Goal: Navigation & Orientation: Go to known website

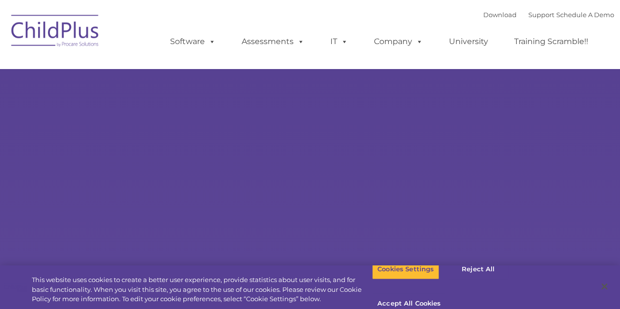
select select "MEDIUM"
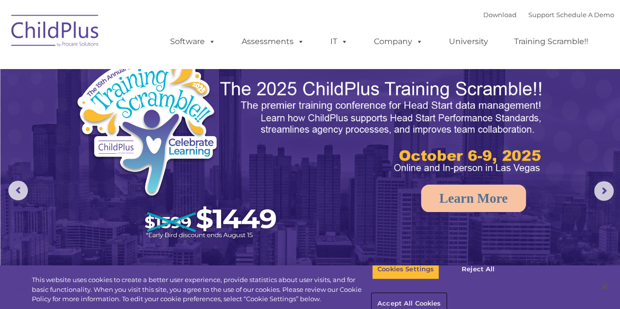
click at [446, 294] on button "Accept All Cookies" at bounding box center [409, 304] width 74 height 21
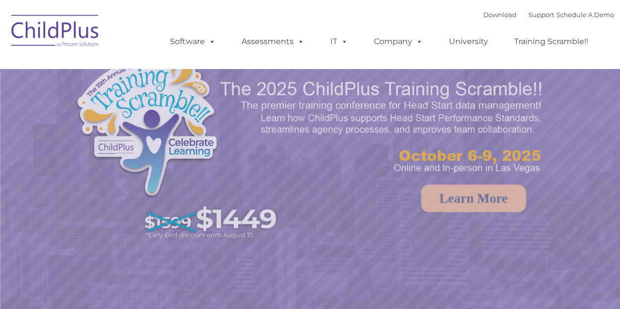
select select "MEDIUM"
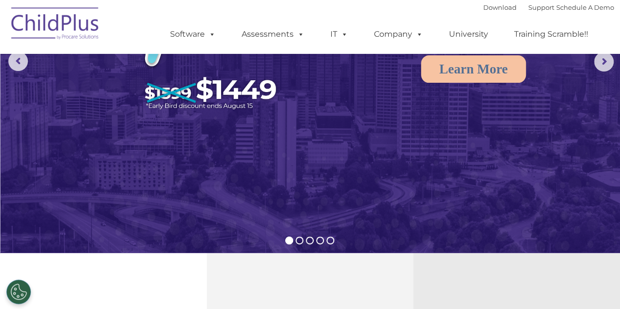
scroll to position [71, 0]
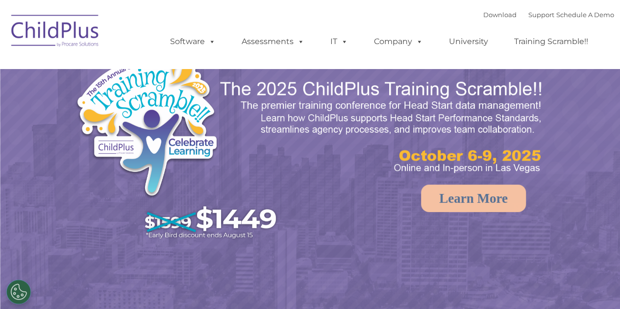
select select "MEDIUM"
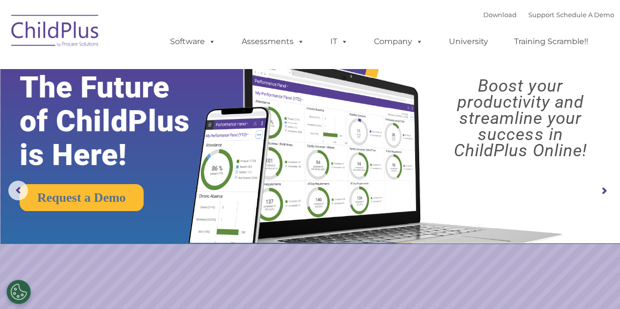
drag, startPoint x: 290, startPoint y: 0, endPoint x: 86, endPoint y: 228, distance: 305.6
click at [86, 228] on img at bounding box center [310, 122] width 620 height 244
